Goal: Task Accomplishment & Management: Manage account settings

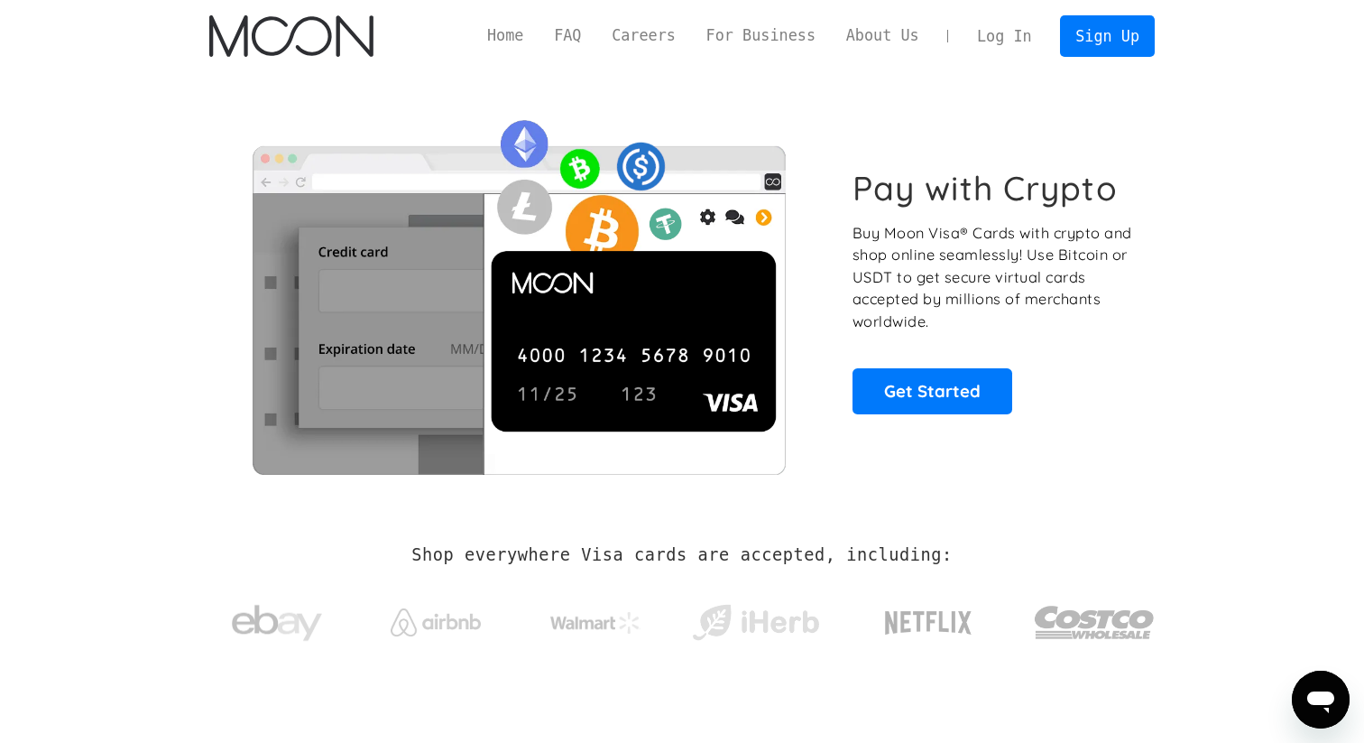
click at [1006, 42] on link "Log In" at bounding box center [1004, 36] width 85 height 40
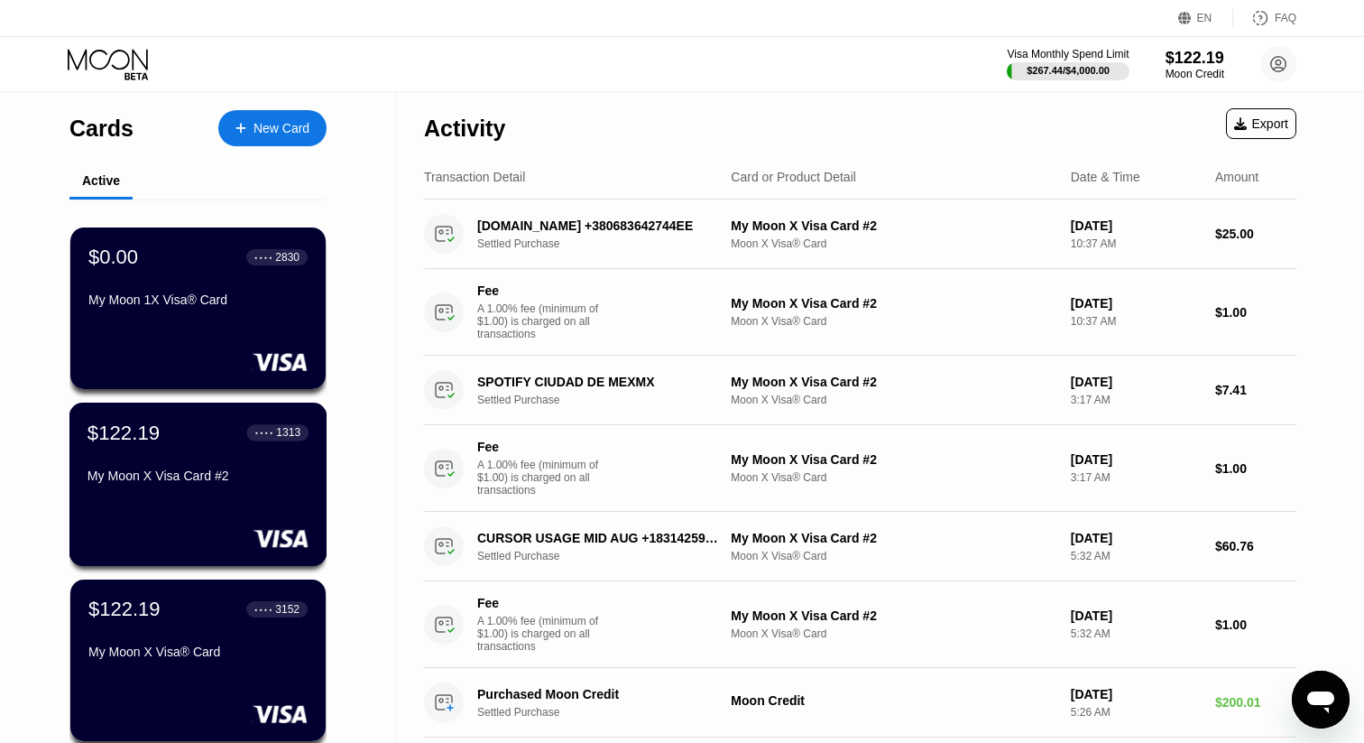
click at [216, 481] on div "My Moon X Visa Card #2" at bounding box center [198, 475] width 221 height 14
